Goal: Task Accomplishment & Management: Use online tool/utility

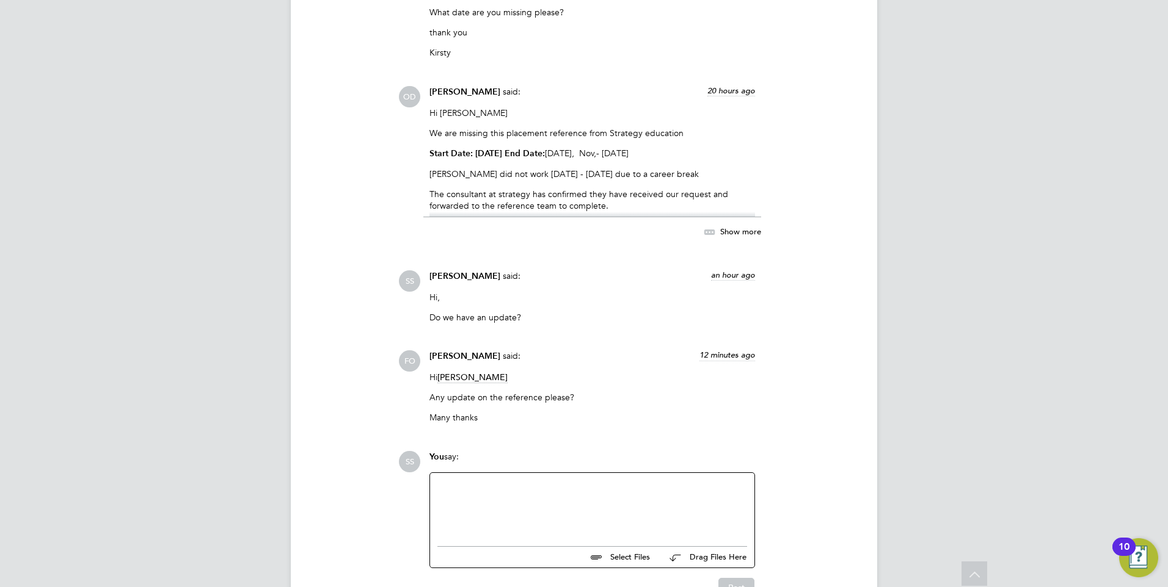
scroll to position [2650, 0]
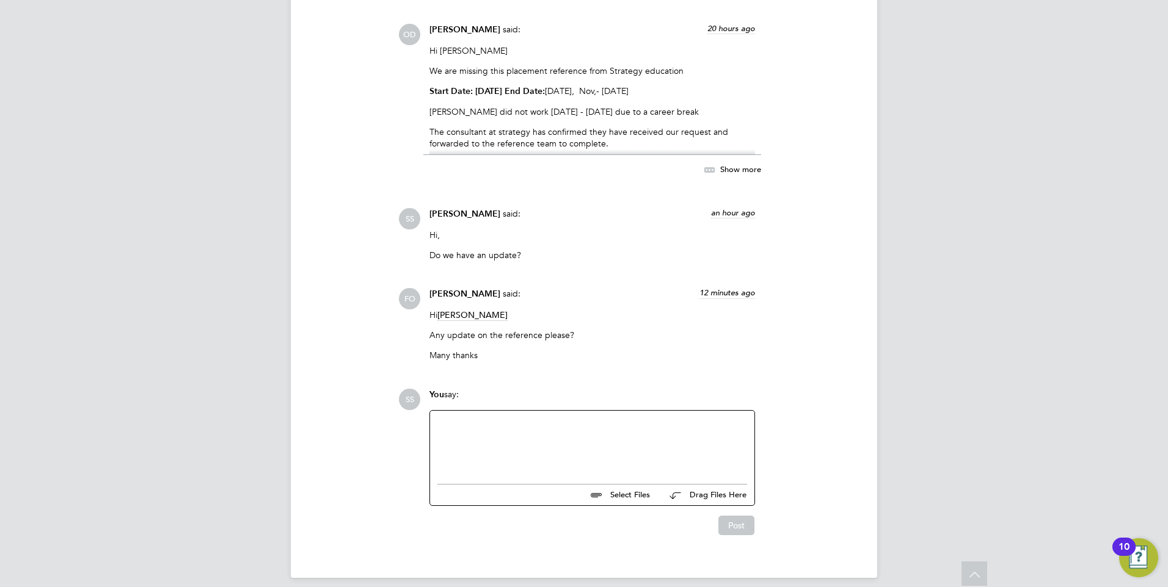
click at [472, 420] on div at bounding box center [592, 444] width 310 height 53
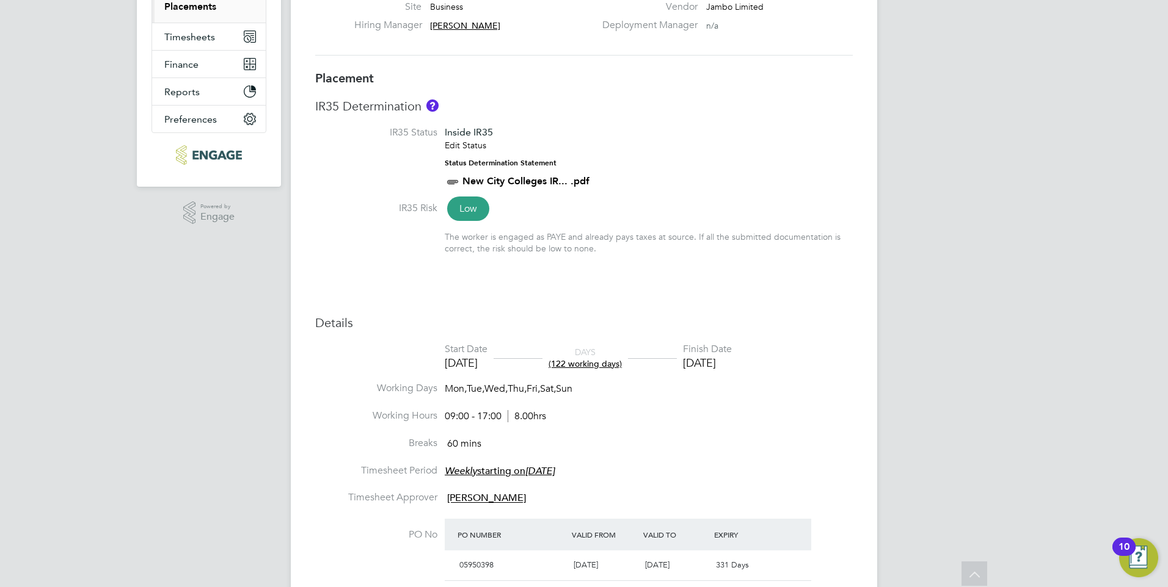
scroll to position [0, 0]
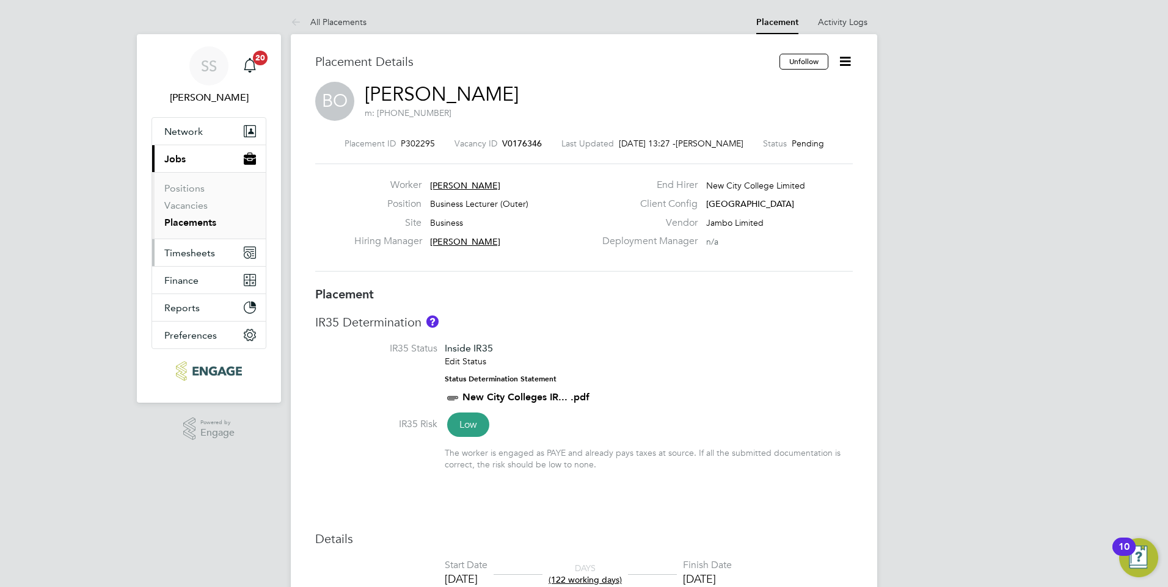
click at [194, 255] on span "Timesheets" at bounding box center [189, 253] width 51 height 12
click at [207, 256] on span "Timesheets" at bounding box center [189, 253] width 51 height 12
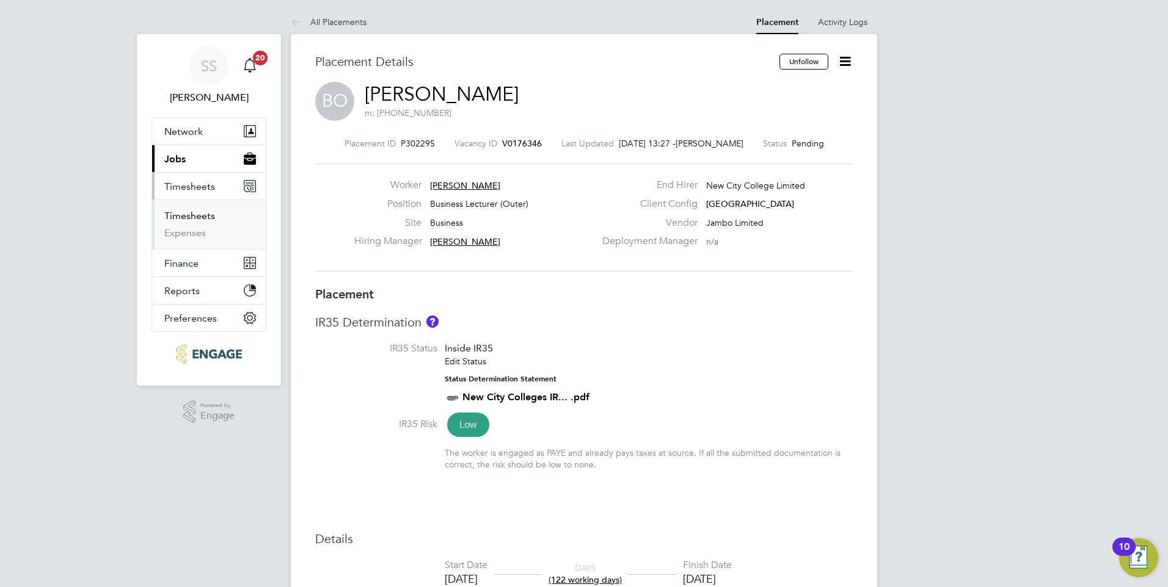
click at [189, 215] on link "Timesheets" at bounding box center [189, 216] width 51 height 12
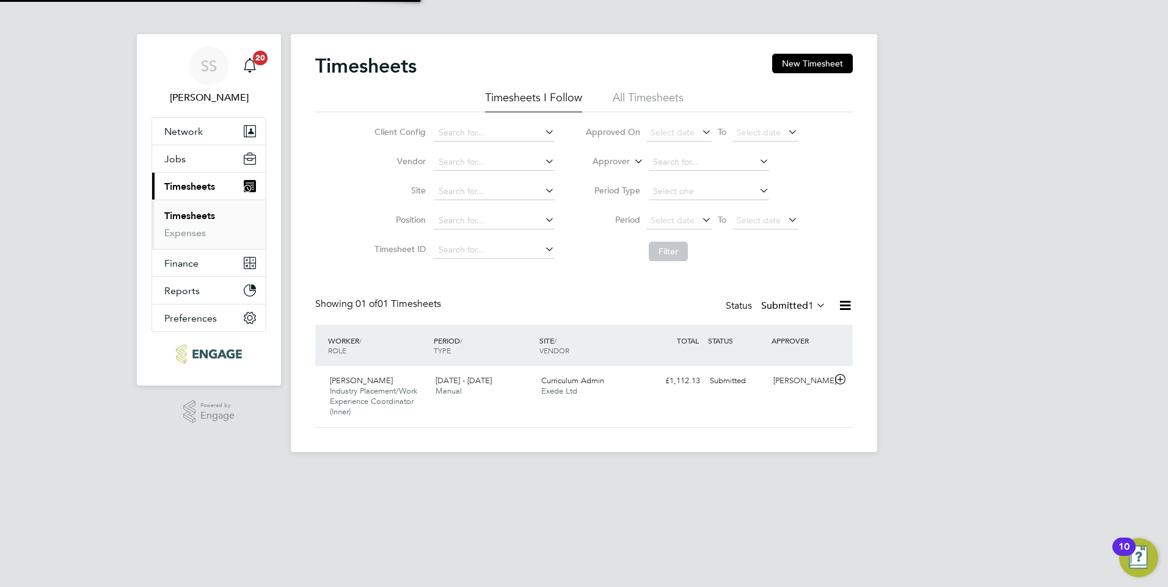
scroll to position [31, 106]
click at [370, 394] on span "Industry Placement/Work Experience Coordinator (Inner)" at bounding box center [373, 401] width 87 height 31
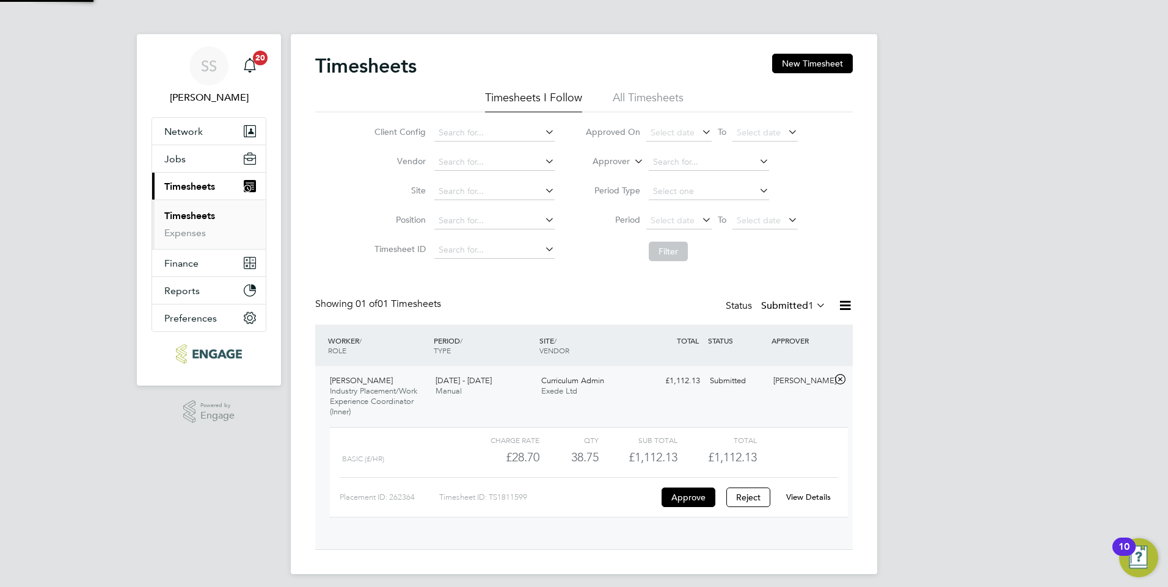
scroll to position [21, 119]
click at [682, 500] on button "Approve" at bounding box center [688, 498] width 54 height 20
